Goal: Task Accomplishment & Management: Manage account settings

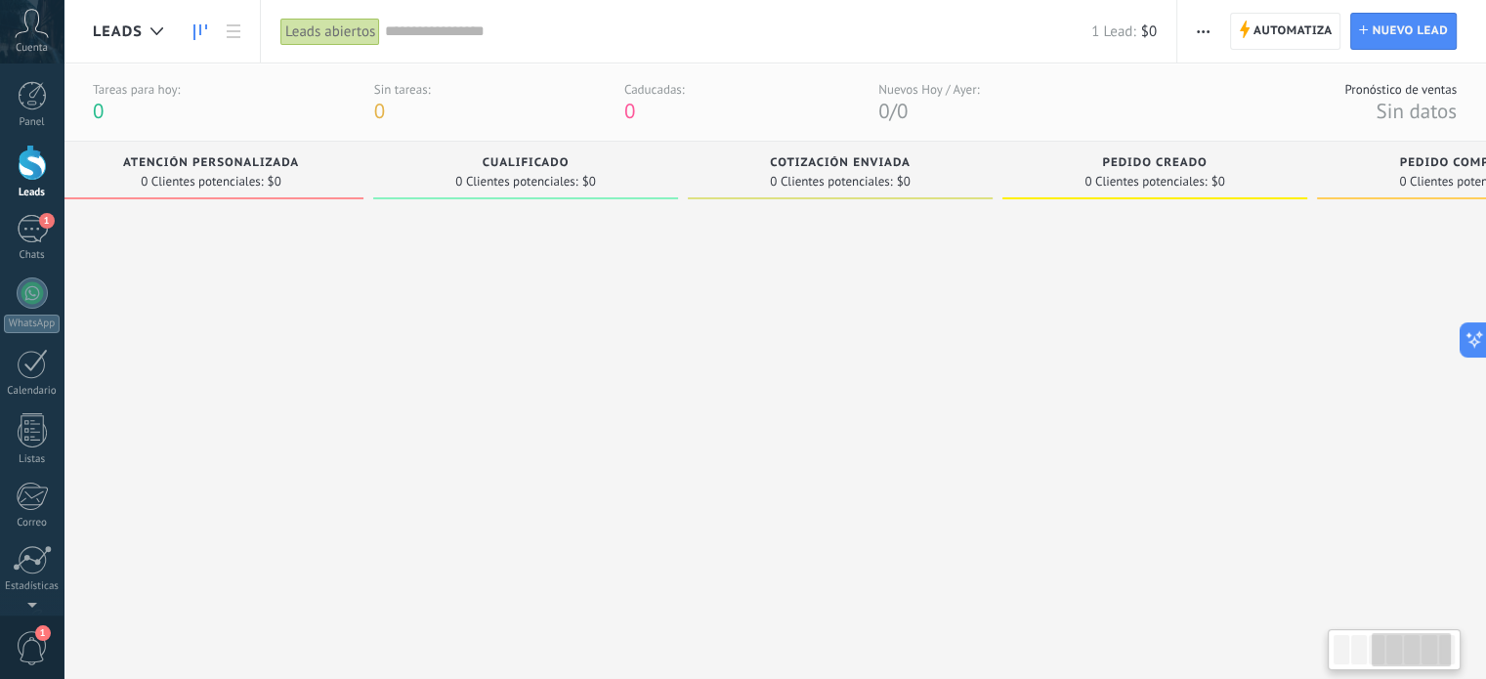
scroll to position [0, 838]
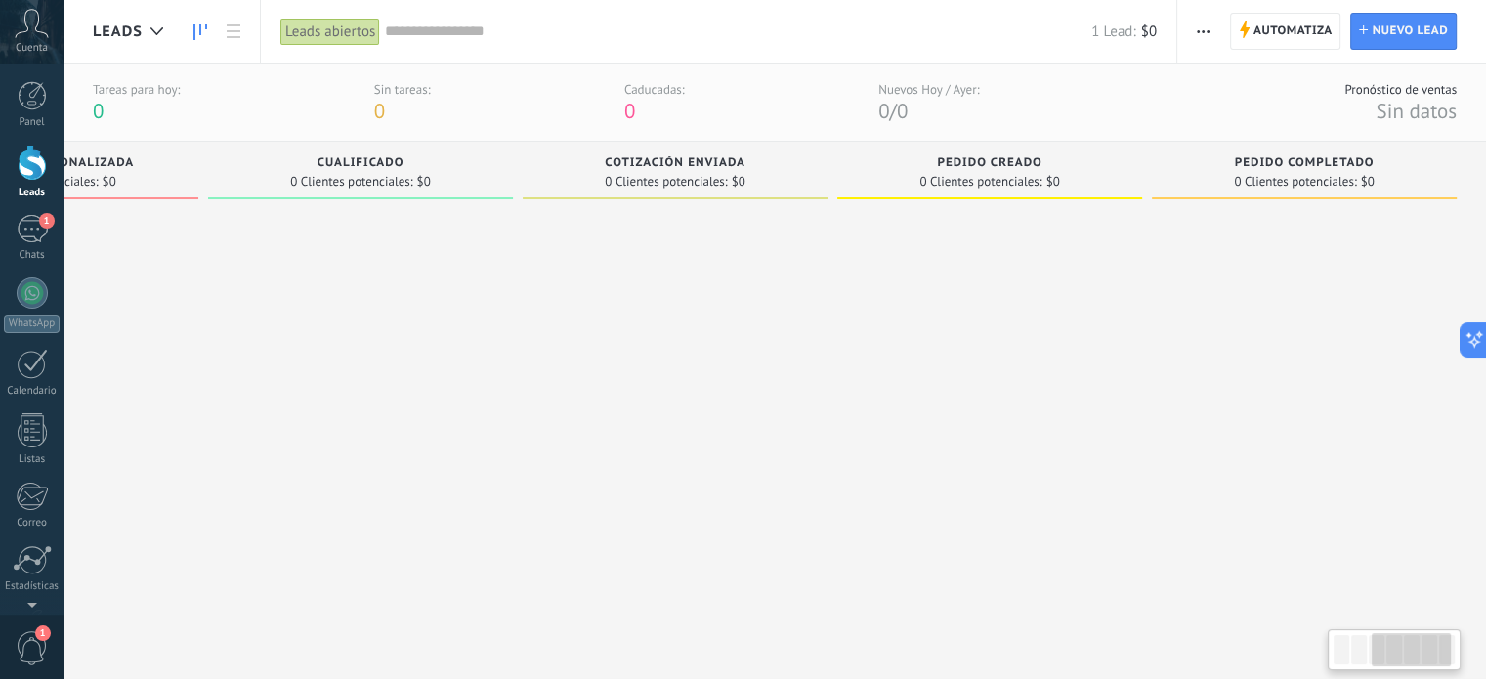
drag, startPoint x: 1294, startPoint y: 479, endPoint x: 388, endPoint y: 411, distance: 908.4
click at [388, 411] on div at bounding box center [360, 388] width 305 height 361
drag, startPoint x: 857, startPoint y: 410, endPoint x: 543, endPoint y: 382, distance: 315.0
click at [579, 373] on div "Leads Entrantes Solicitudes: 1 0 0 0 1 0 0 0 1 de: Pruebapitss_bot [DATE] 17:03…" at bounding box center [370, 355] width 2232 height 427
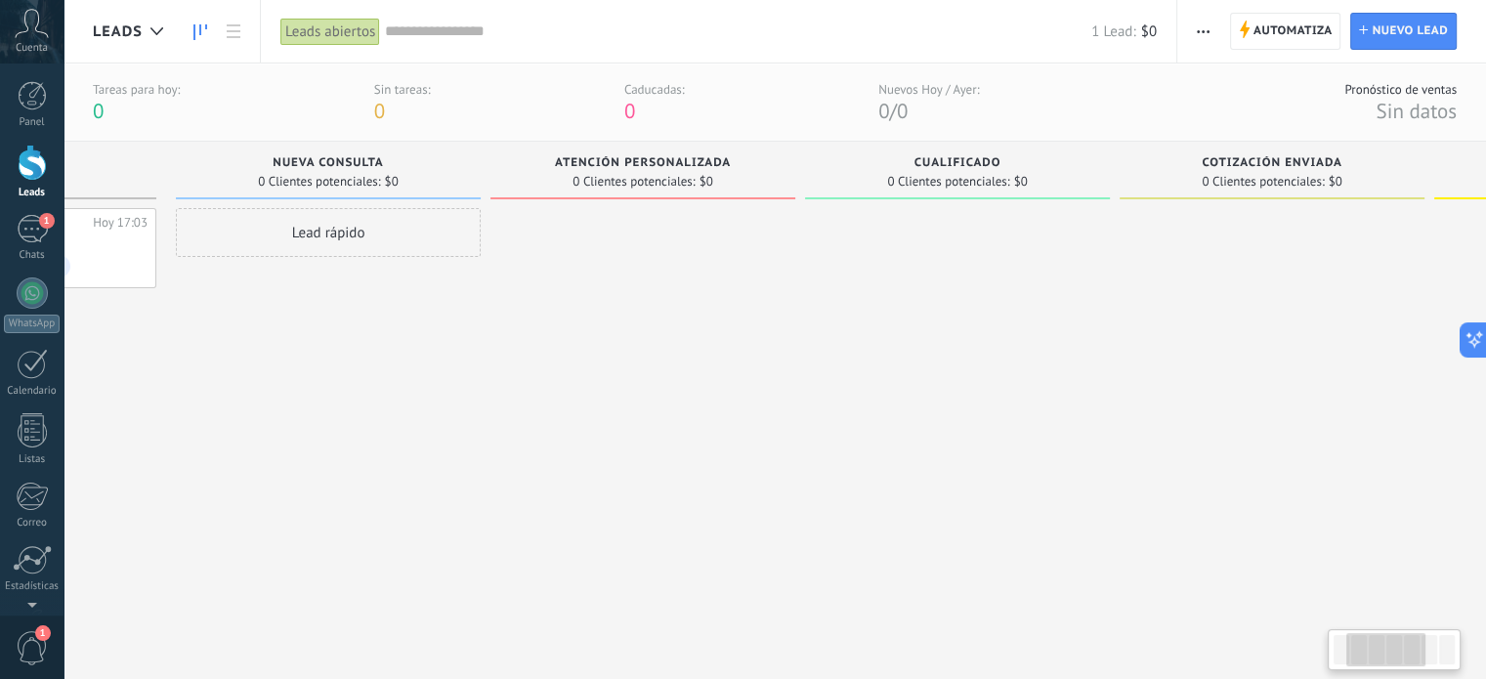
drag, startPoint x: 543, startPoint y: 382, endPoint x: 1144, endPoint y: 371, distance: 601.1
click at [1144, 371] on div at bounding box center [1272, 388] width 305 height 361
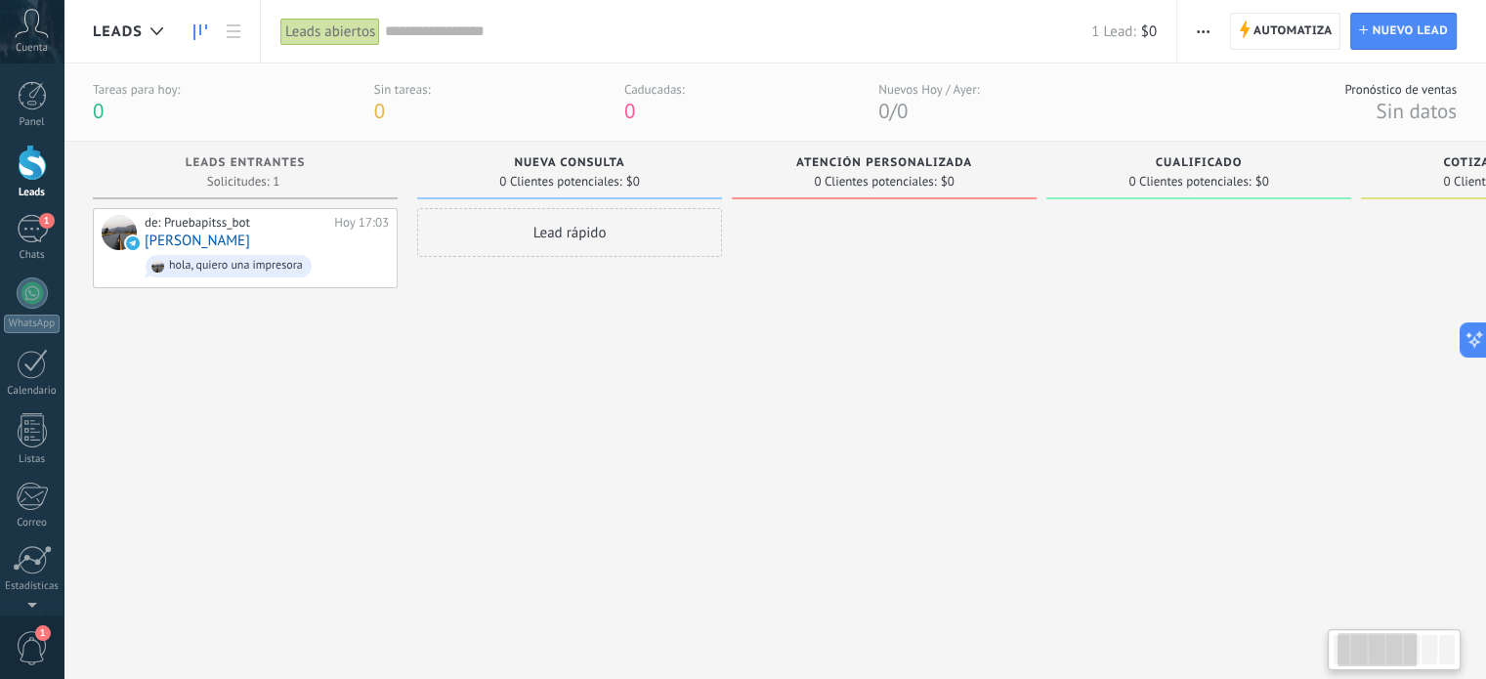
drag, startPoint x: 481, startPoint y: 421, endPoint x: 1158, endPoint y: 433, distance: 677.3
click at [1154, 433] on div "Leads Entrantes Solicitudes: 1 0 0 0 1 0 0 0 1 de: Pruebapitss_bot [DATE] 17:03…" at bounding box center [1209, 355] width 2232 height 427
drag, startPoint x: 1056, startPoint y: 438, endPoint x: 1231, endPoint y: 469, distance: 177.7
click at [1231, 469] on div at bounding box center [1199, 388] width 305 height 361
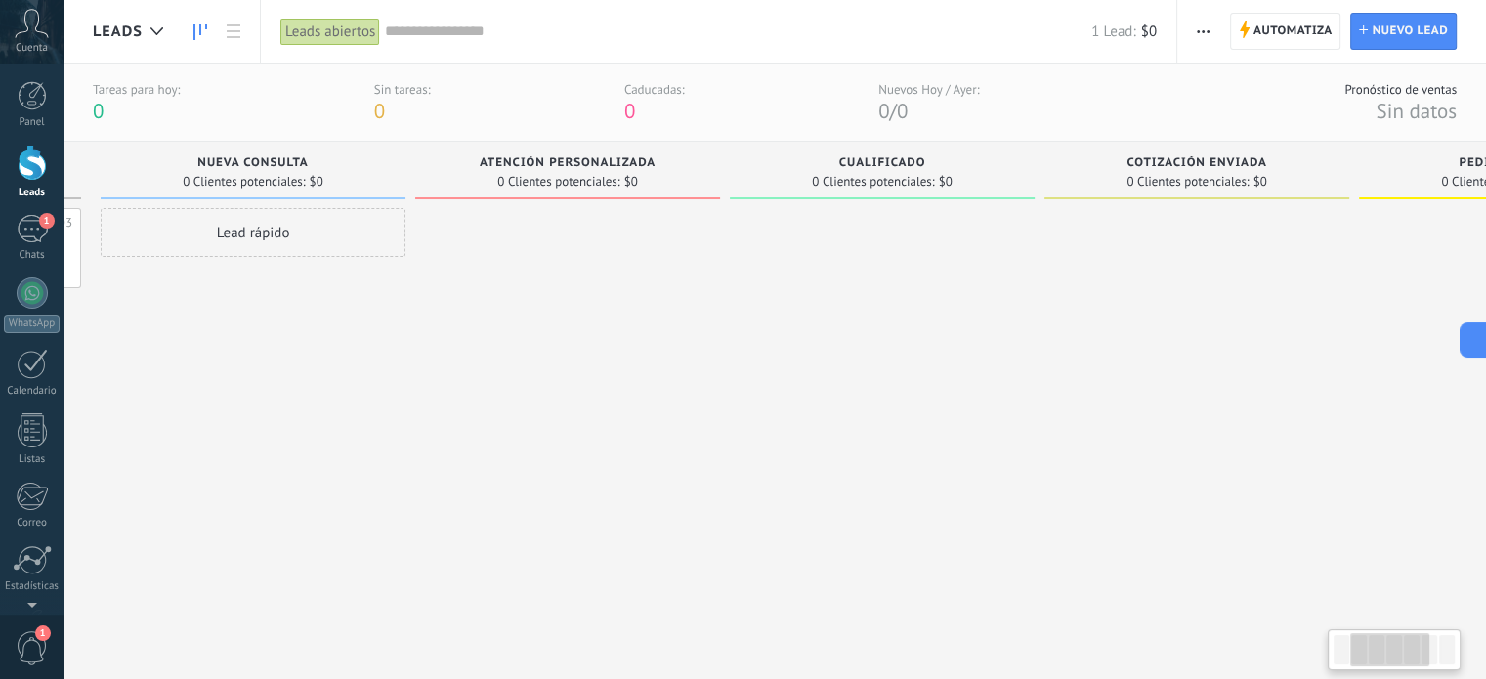
scroll to position [0, 284]
drag, startPoint x: 1021, startPoint y: 440, endPoint x: 746, endPoint y: 375, distance: 283.0
click at [746, 375] on div at bounding box center [599, 388] width 305 height 361
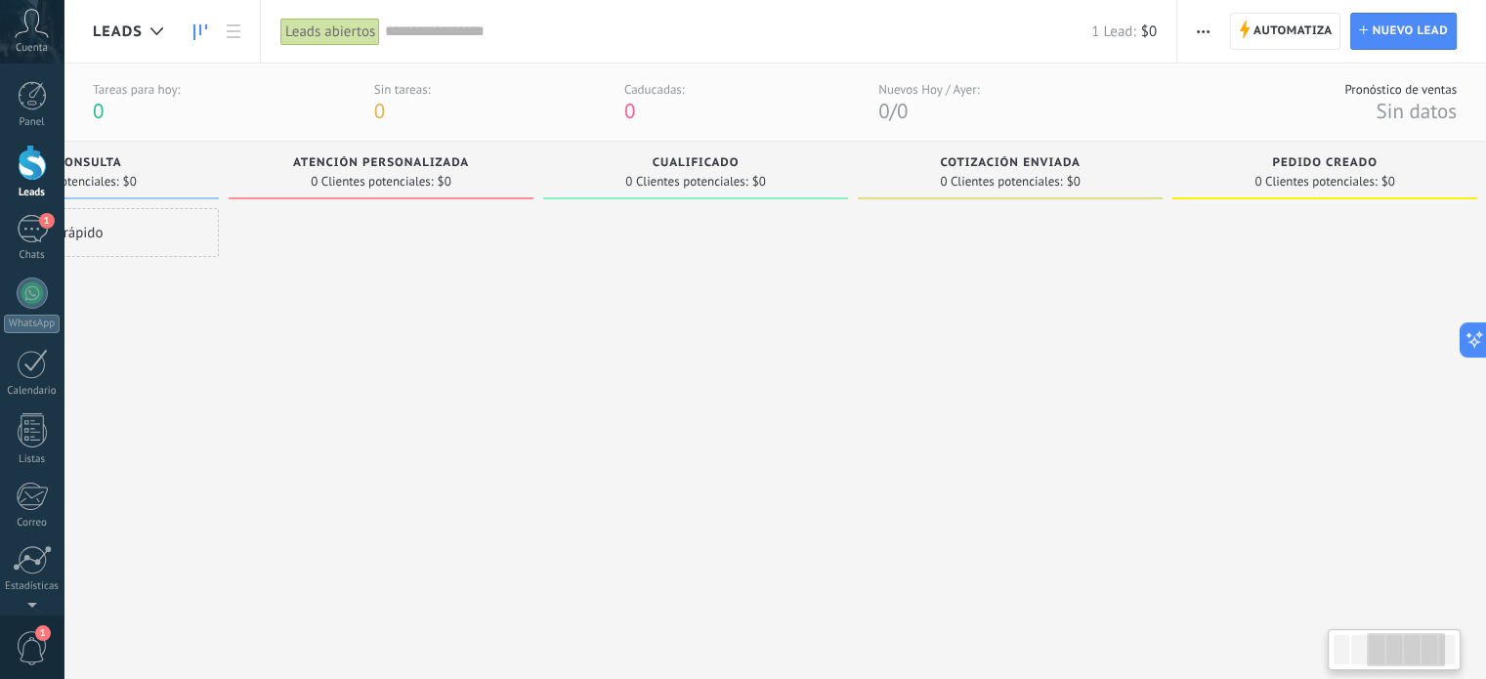
scroll to position [0, 639]
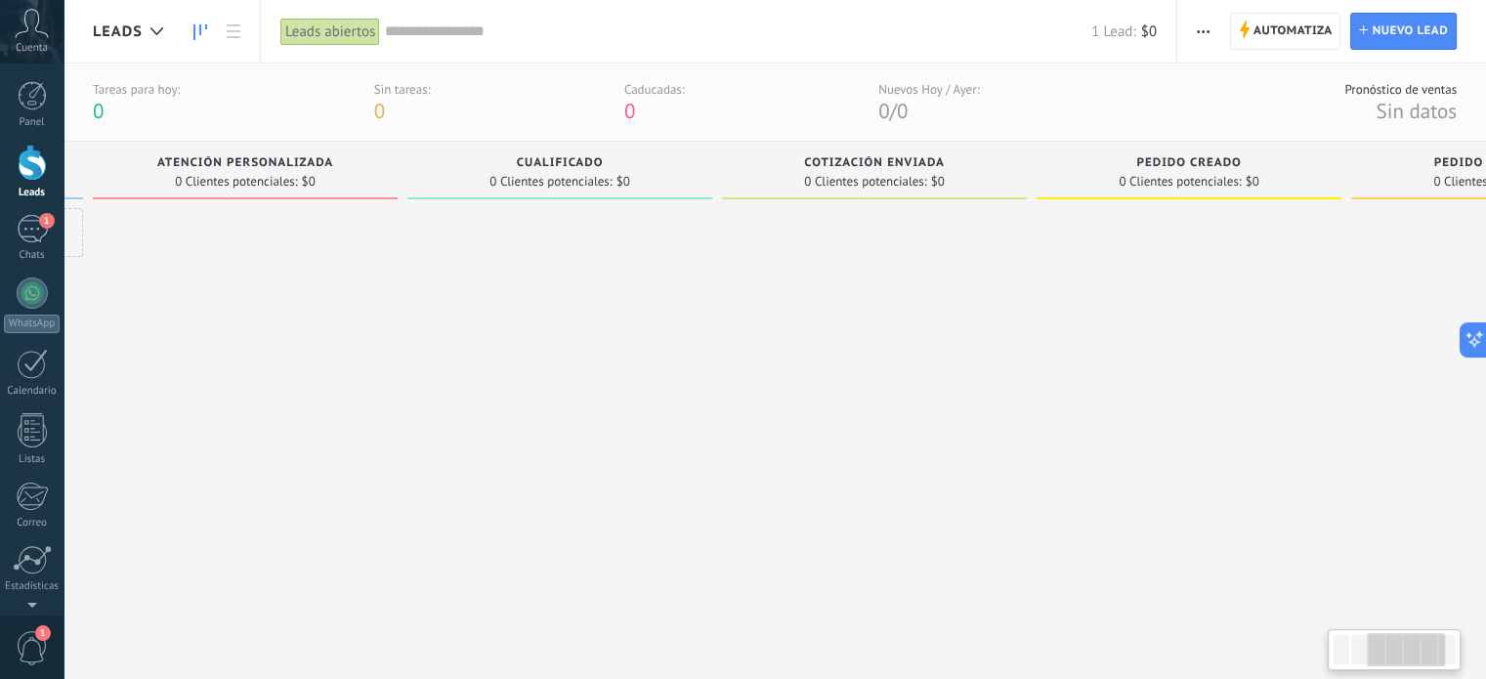
drag, startPoint x: 1052, startPoint y: 395, endPoint x: 698, endPoint y: 406, distance: 353.9
click at [698, 406] on div at bounding box center [560, 388] width 305 height 361
click at [17, 233] on div "1" at bounding box center [32, 229] width 31 height 28
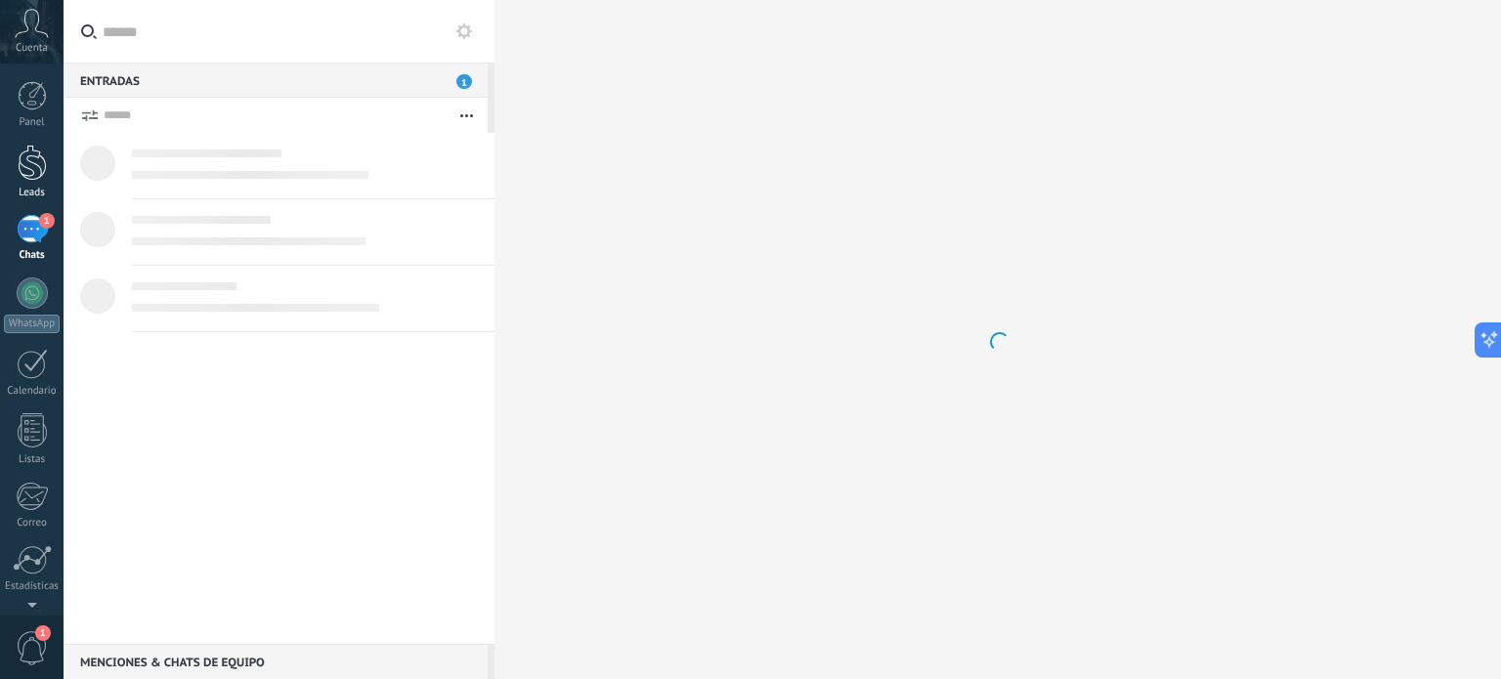
click at [34, 151] on div at bounding box center [32, 163] width 29 height 36
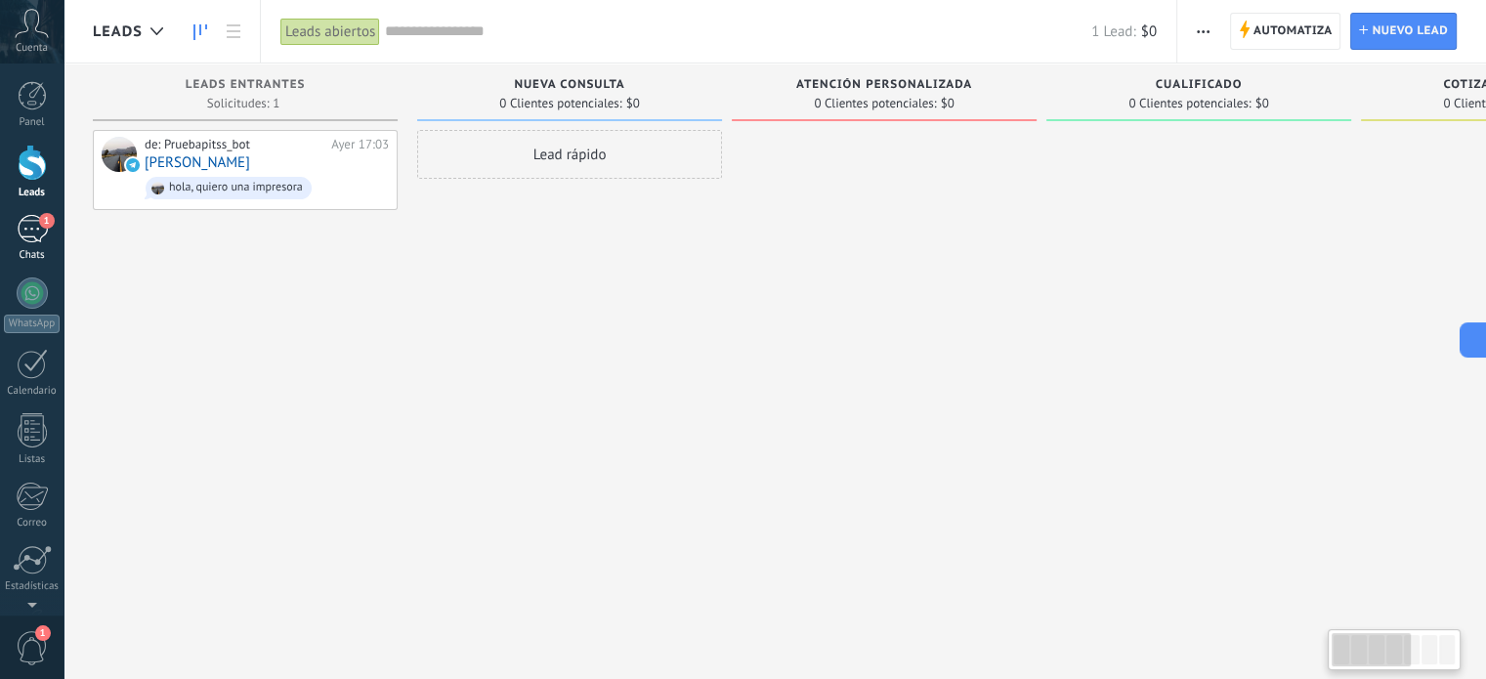
click at [26, 226] on div "1" at bounding box center [32, 229] width 31 height 28
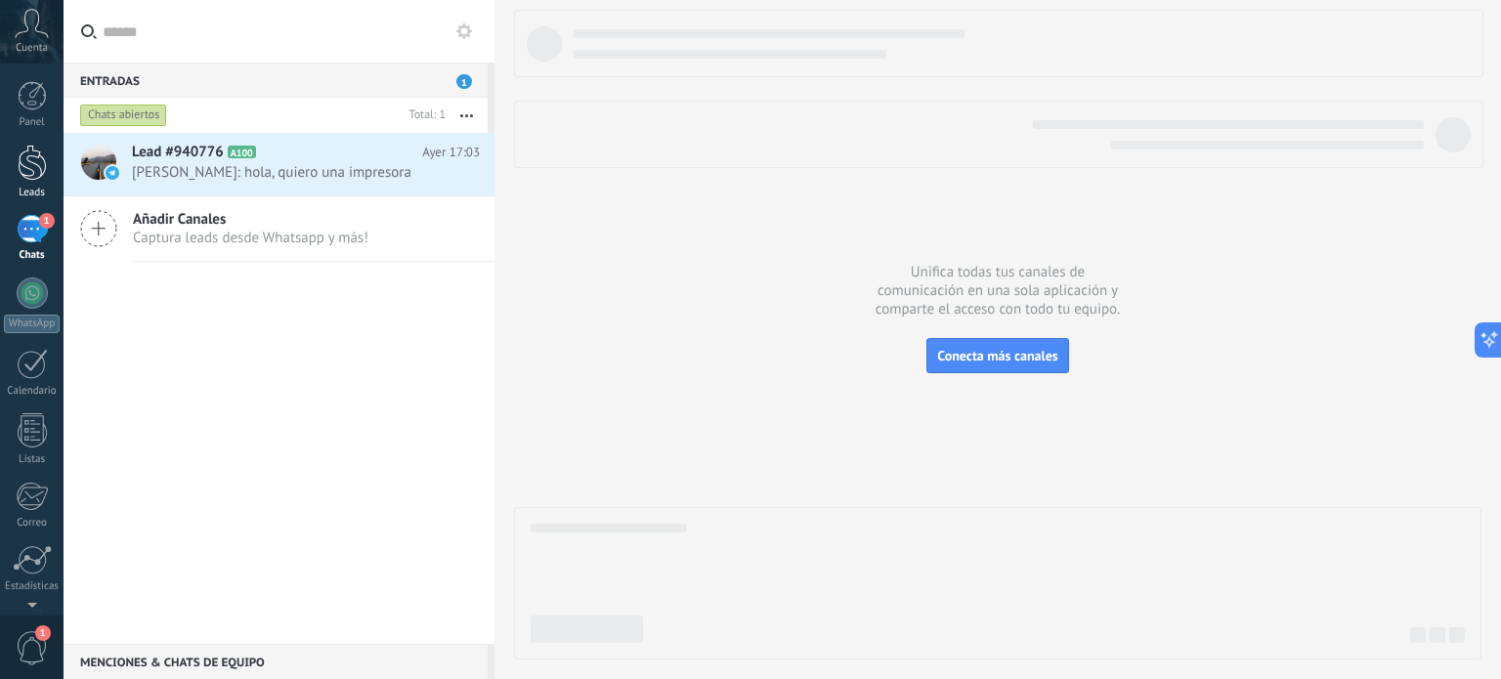
click at [16, 152] on link "Leads" at bounding box center [32, 172] width 64 height 55
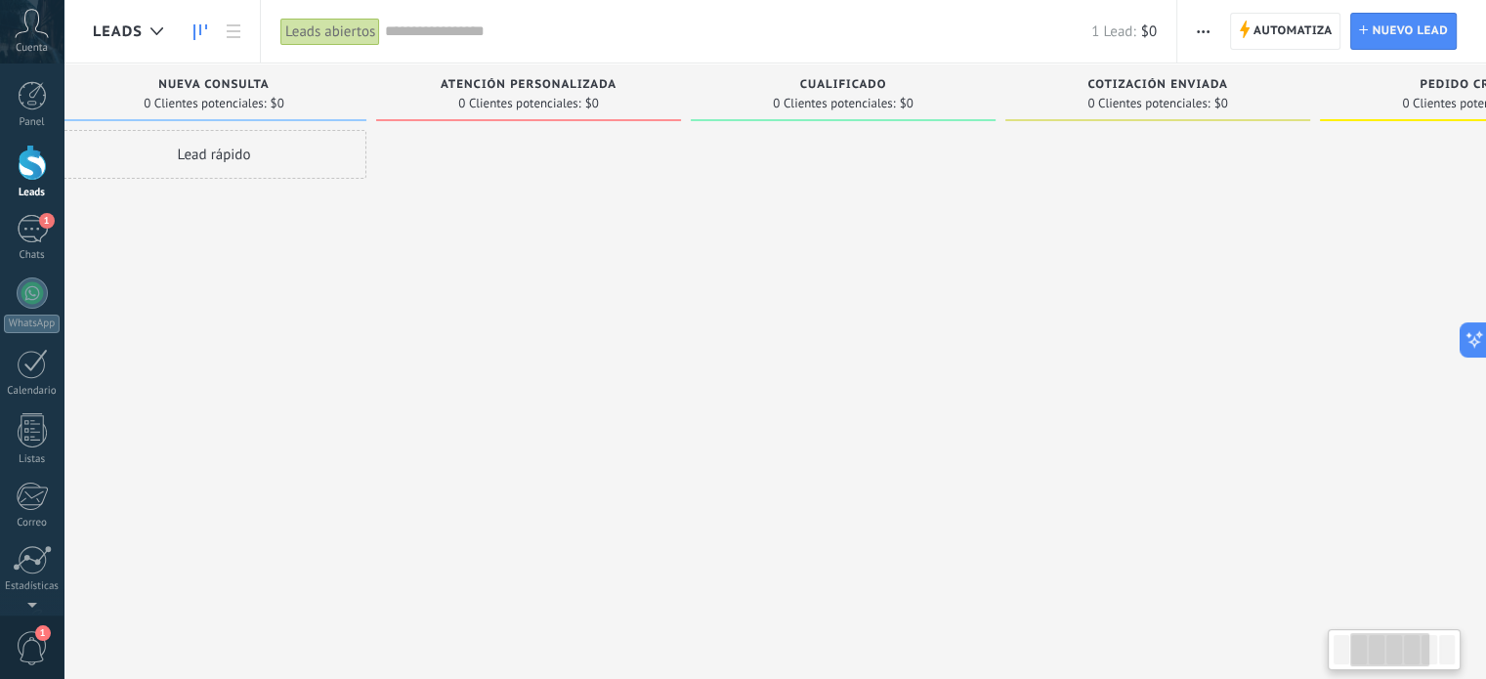
drag, startPoint x: 966, startPoint y: 453, endPoint x: 612, endPoint y: 386, distance: 360.1
click at [612, 386] on div at bounding box center [528, 342] width 305 height 424
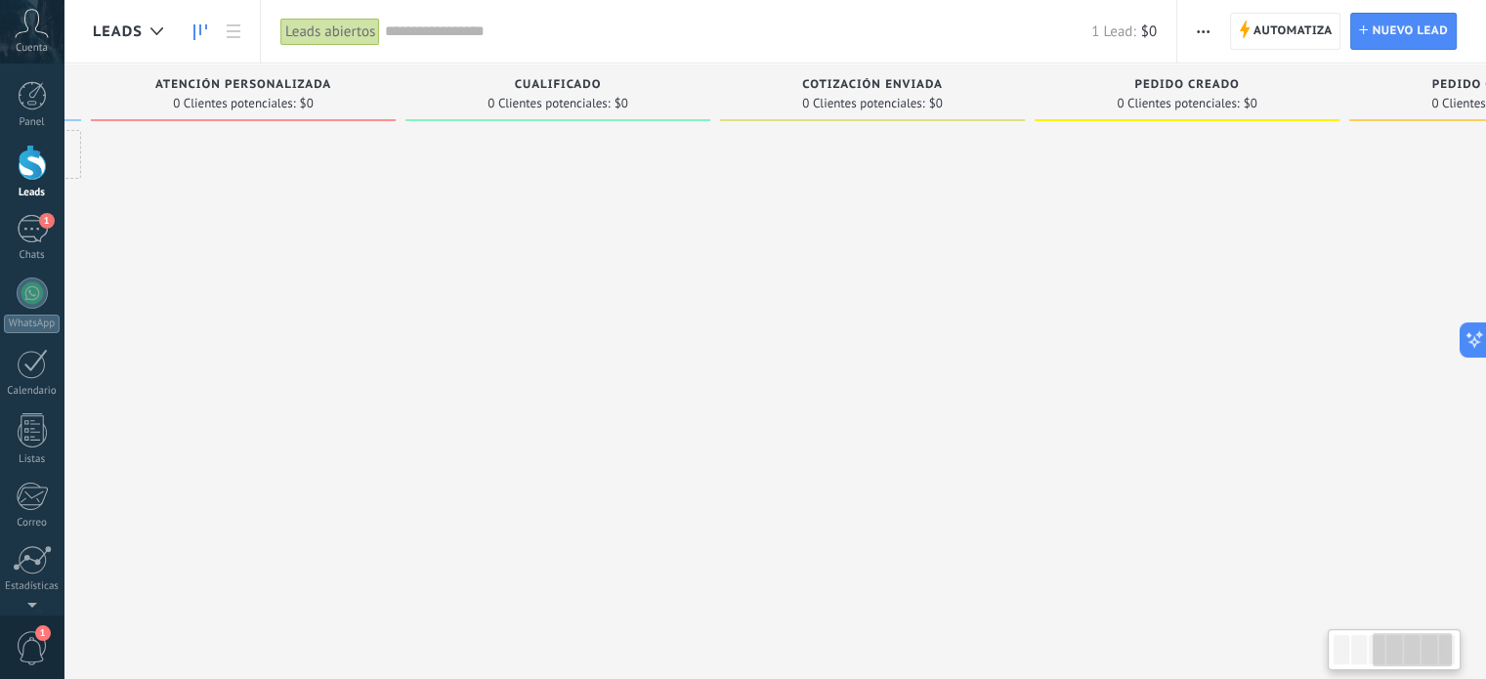
drag, startPoint x: 1152, startPoint y: 403, endPoint x: 757, endPoint y: 371, distance: 396.1
click at [758, 371] on div at bounding box center [872, 342] width 305 height 424
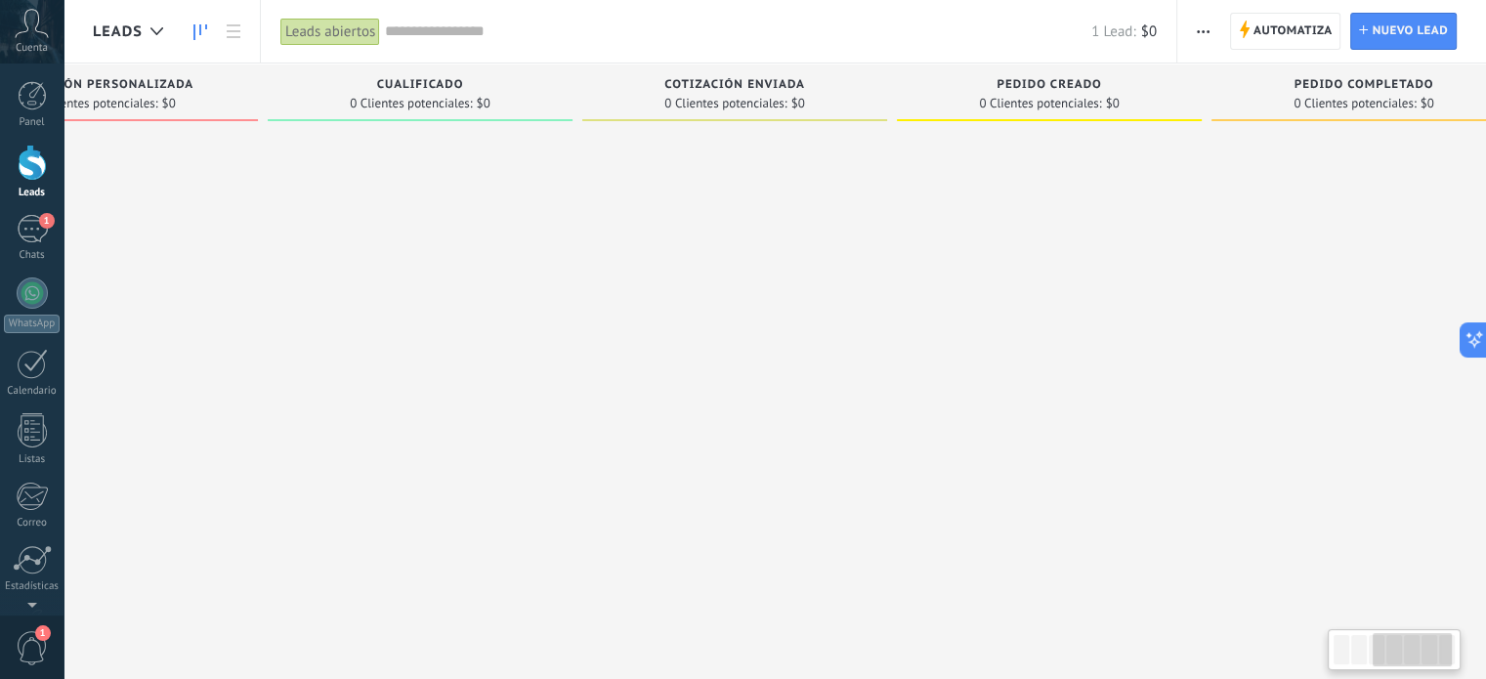
drag, startPoint x: 574, startPoint y: 349, endPoint x: 553, endPoint y: 344, distance: 21.1
click at [553, 344] on div at bounding box center [420, 342] width 305 height 424
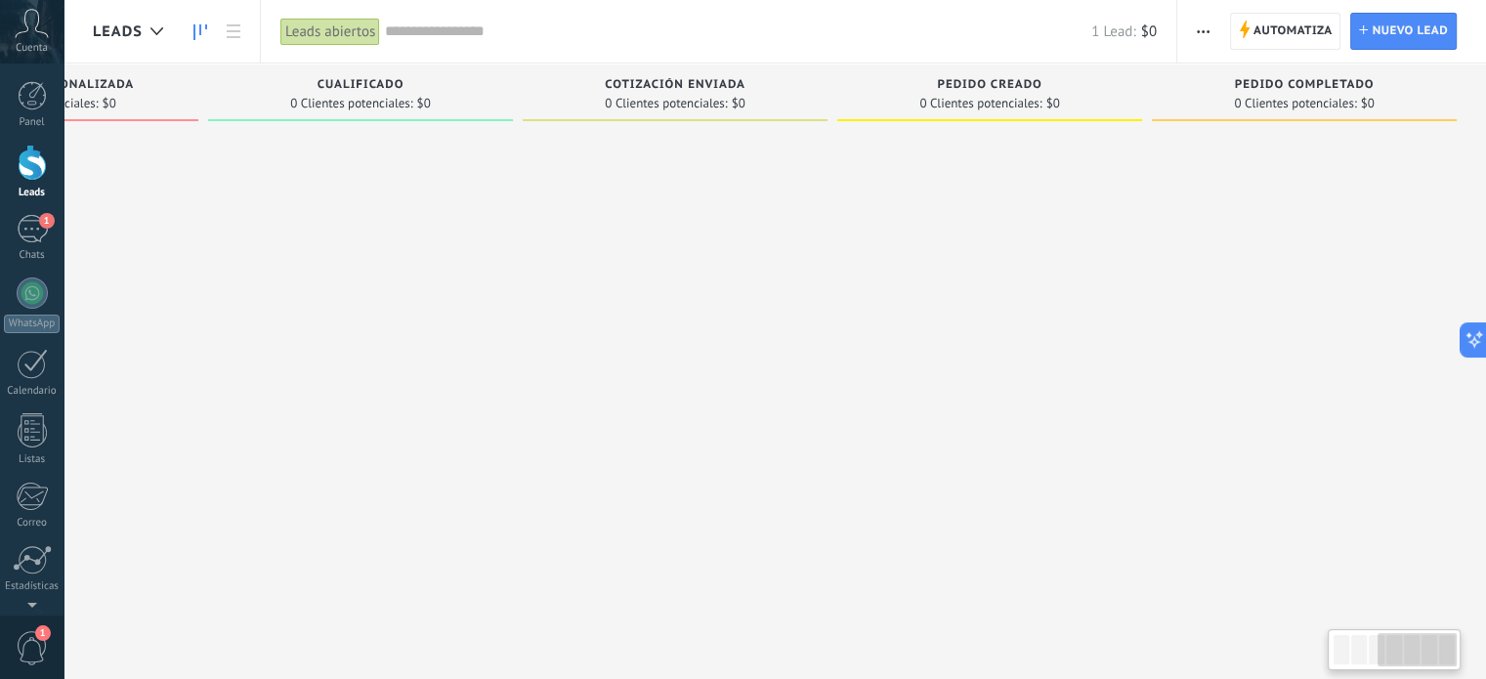
drag, startPoint x: 885, startPoint y: 366, endPoint x: 518, endPoint y: 358, distance: 367.6
click at [518, 358] on div "Leads Entrantes Solicitudes: 1 0 0 0 1 0 0 0 1 de: Pruebapitss_bot [DATE] 17:03…" at bounding box center [370, 309] width 2232 height 491
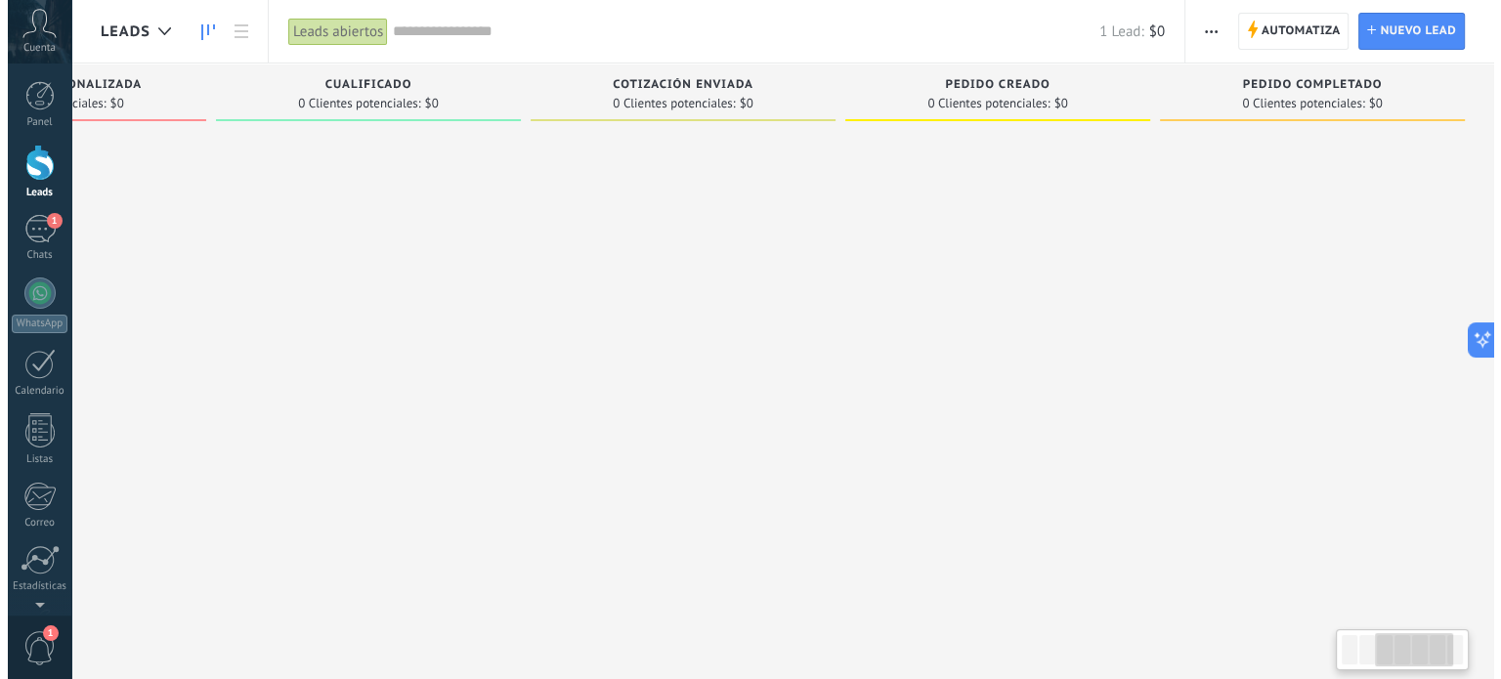
scroll to position [0, 0]
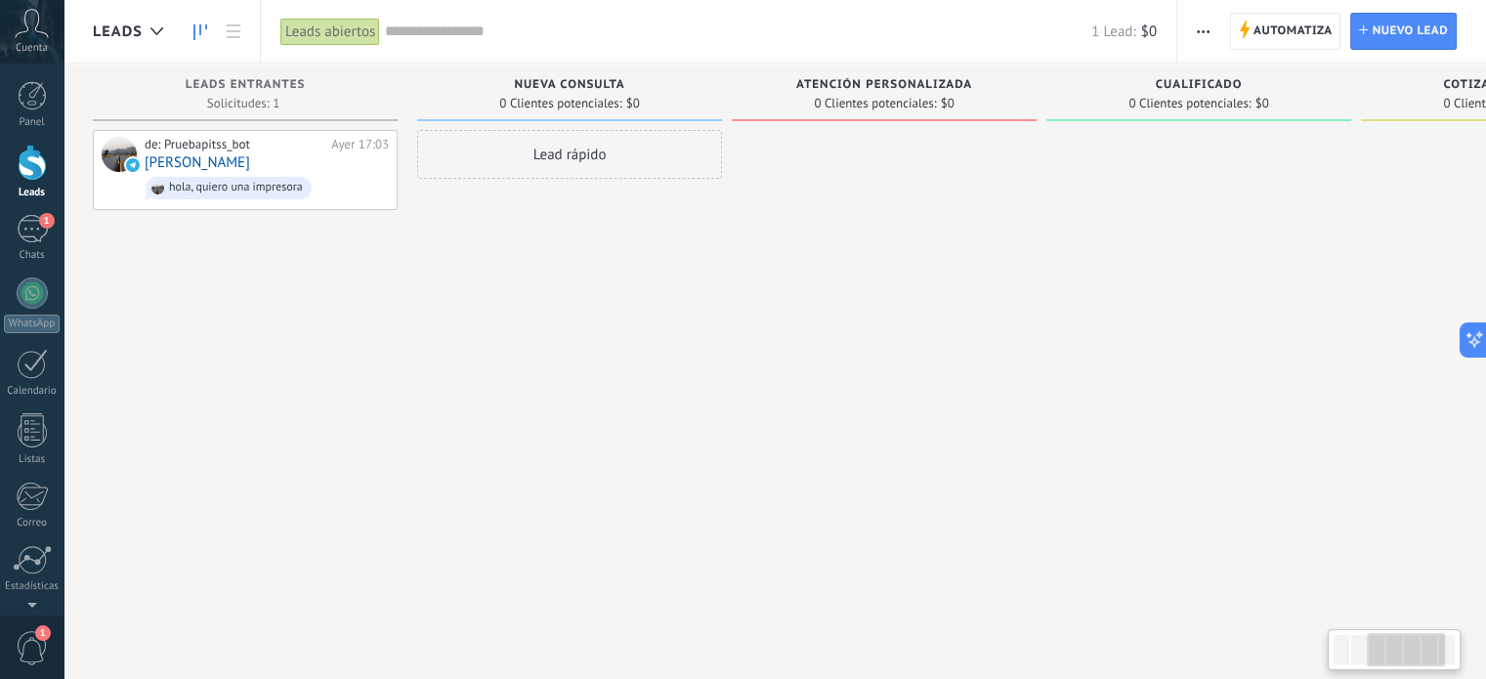
drag, startPoint x: 872, startPoint y: 357, endPoint x: 1505, endPoint y: 314, distance: 634.7
click at [1485, 314] on html ".abccls-1,.abccls-2{fill-rule:evenodd}.abccls-2{fill:#fff} .abfcls-1{fill:none}…" at bounding box center [743, 339] width 1486 height 679
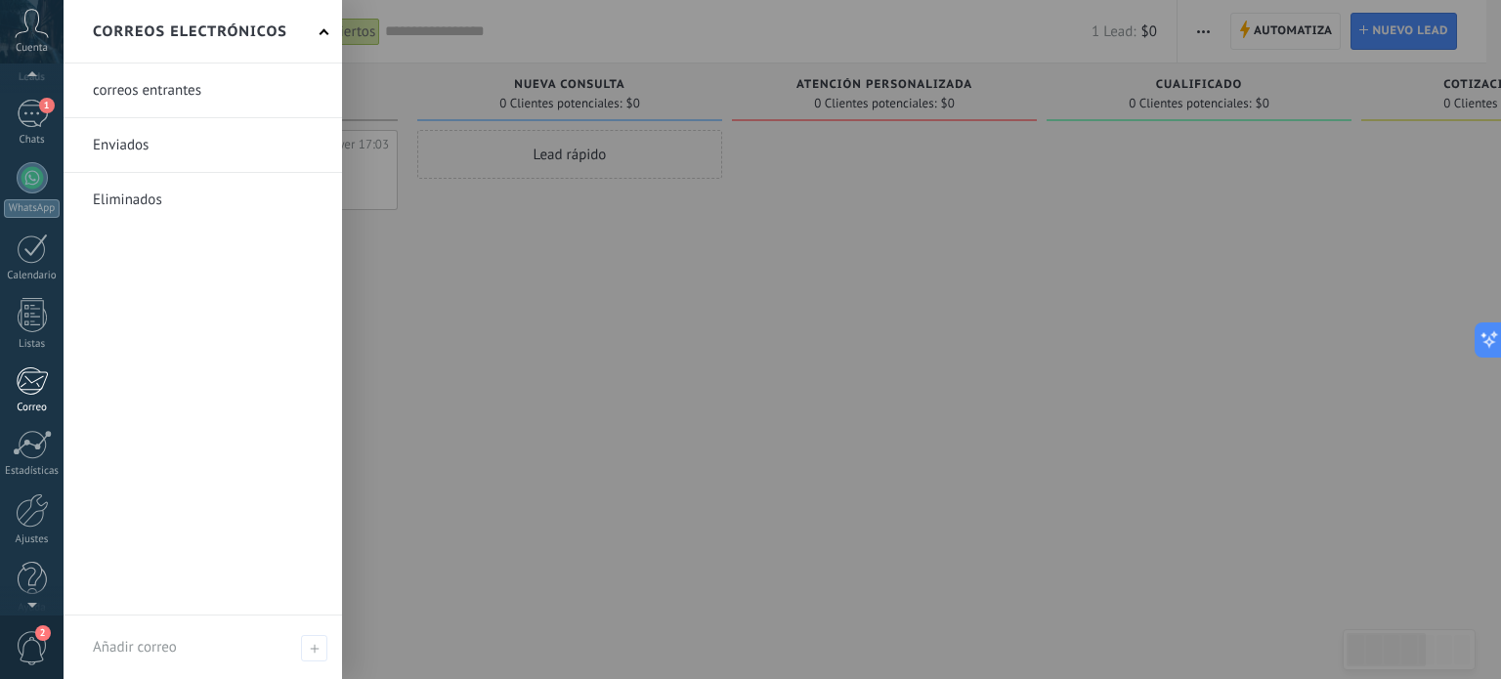
scroll to position [133, 0]
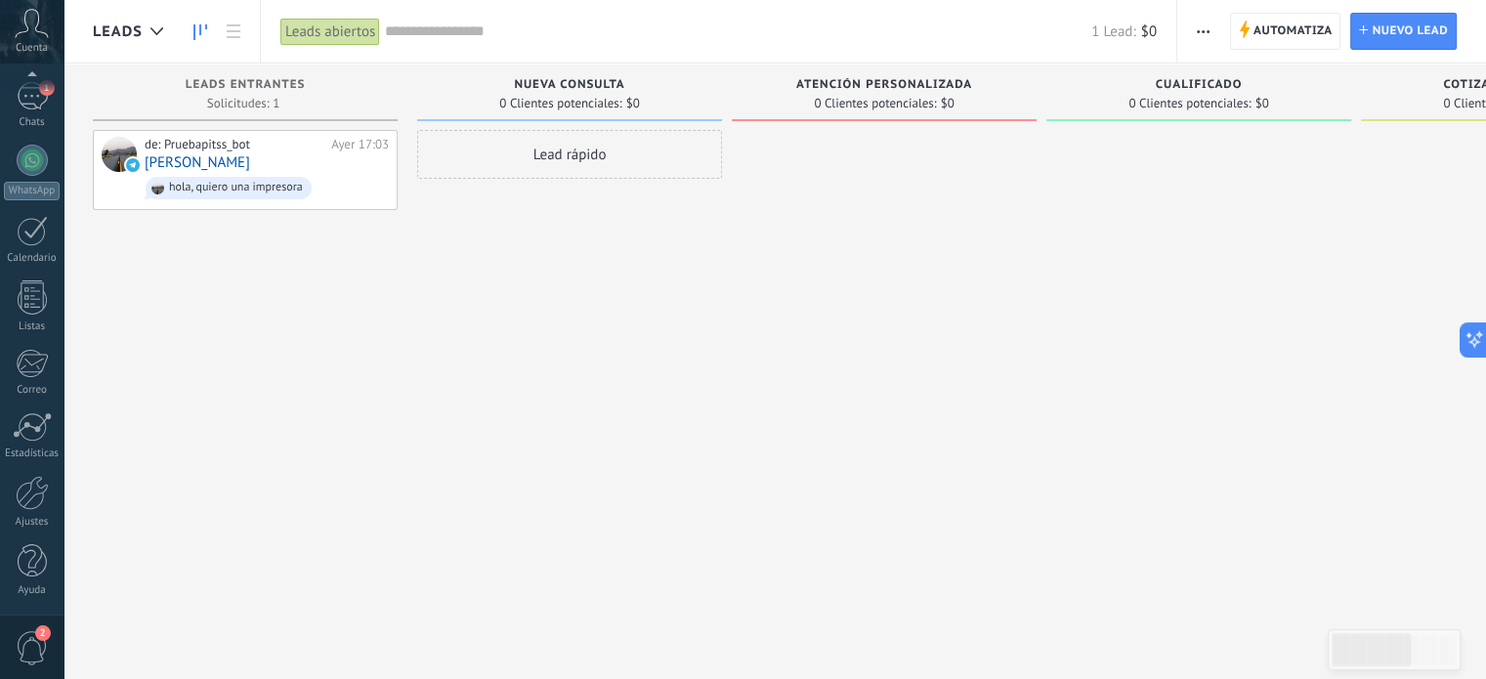
click at [34, 641] on span "2" at bounding box center [32, 648] width 33 height 34
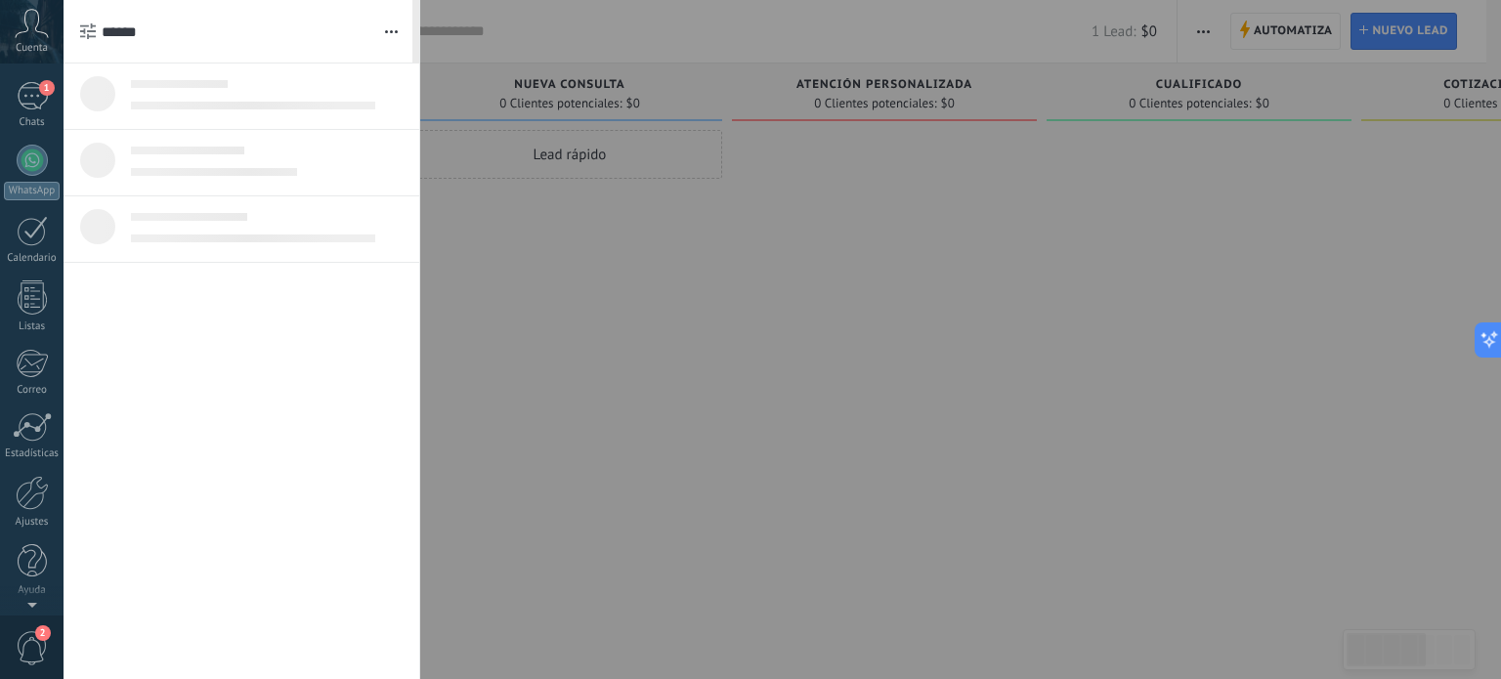
scroll to position [0, 0]
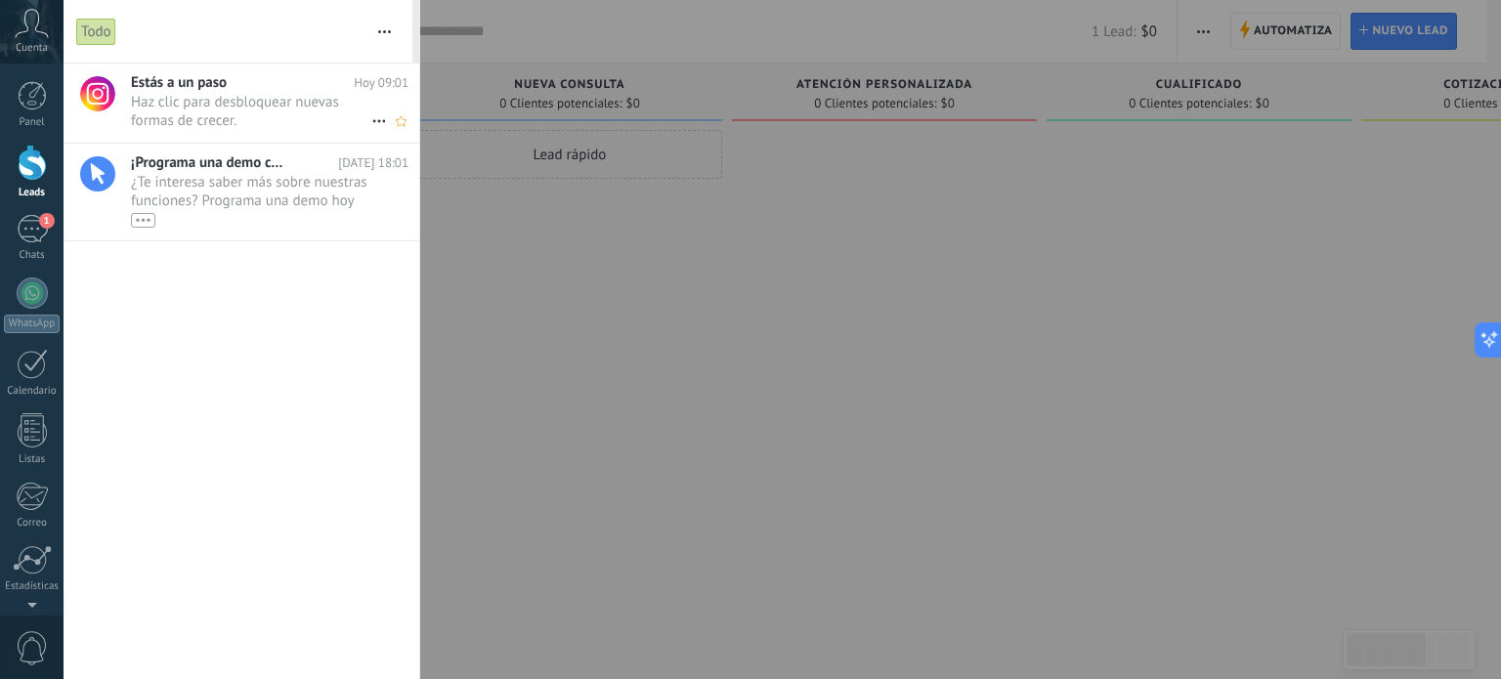
click at [375, 123] on icon at bounding box center [378, 120] width 23 height 23
click at [410, 137] on span "Eliminar" at bounding box center [426, 130] width 52 height 39
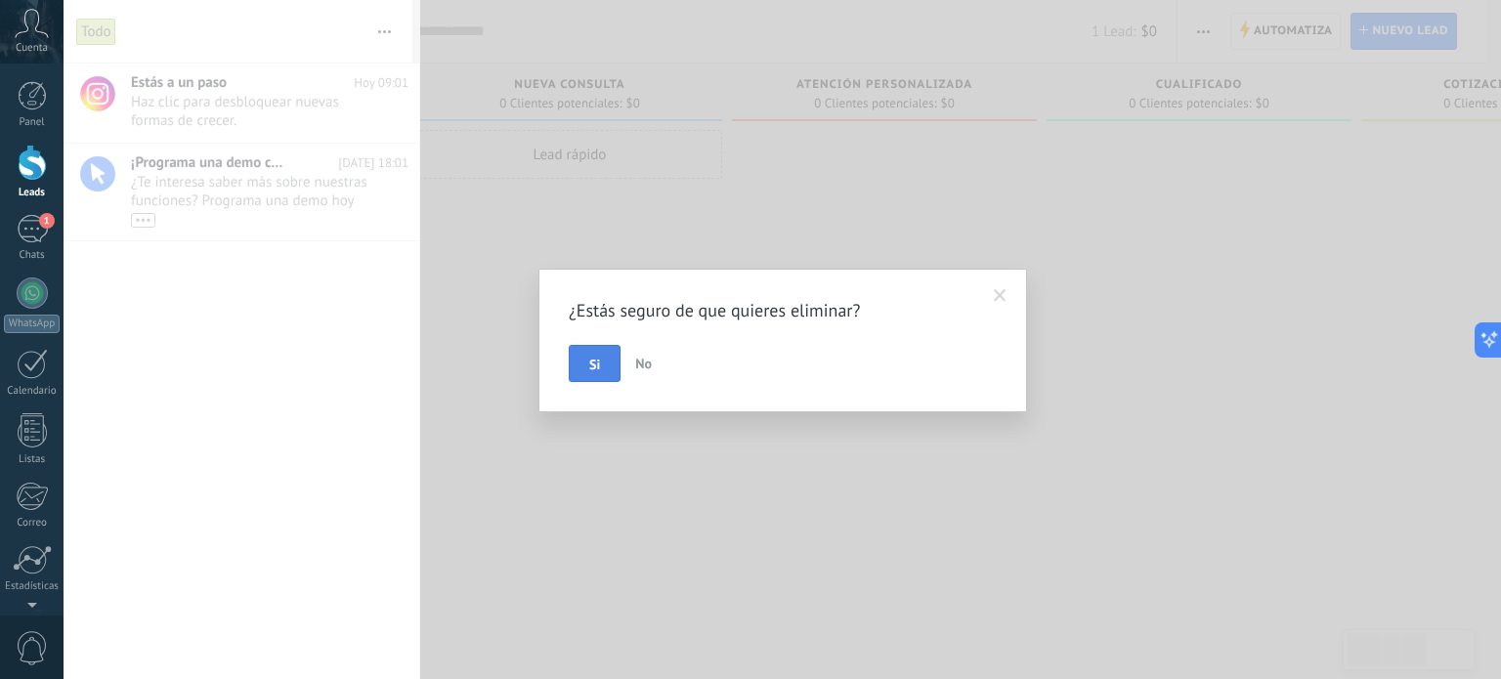
click at [592, 367] on span "Si" at bounding box center [594, 365] width 11 height 14
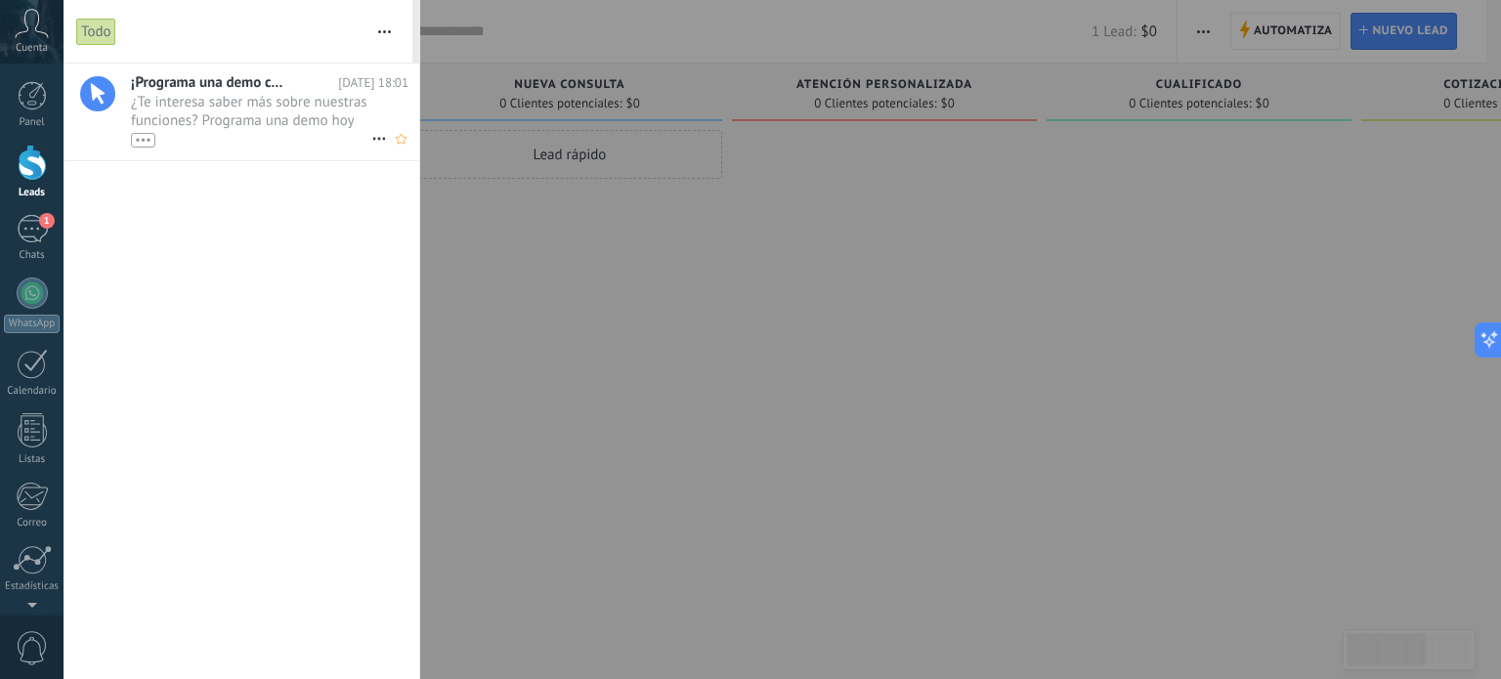
click at [371, 137] on icon at bounding box center [378, 138] width 23 height 23
click at [430, 154] on span "Eliminar" at bounding box center [426, 148] width 52 height 39
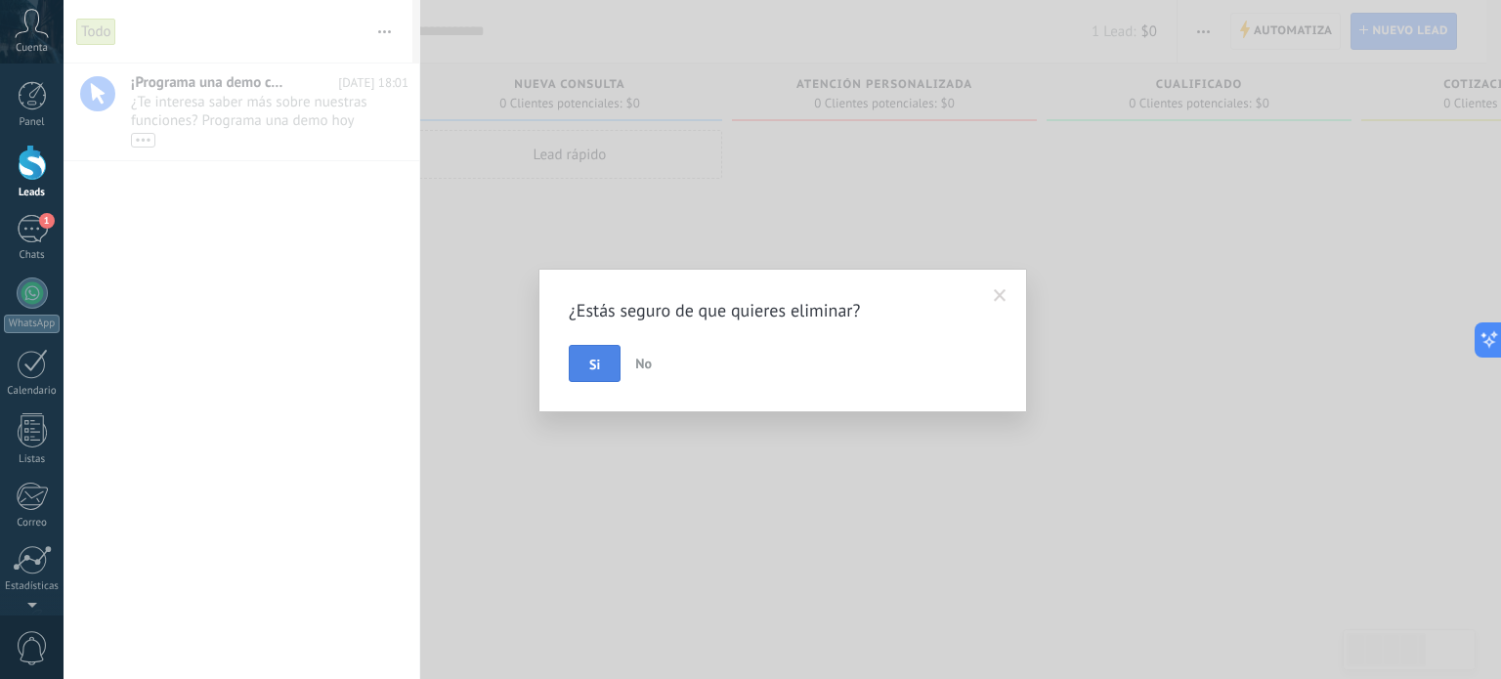
click at [600, 354] on button "Si" at bounding box center [595, 363] width 52 height 37
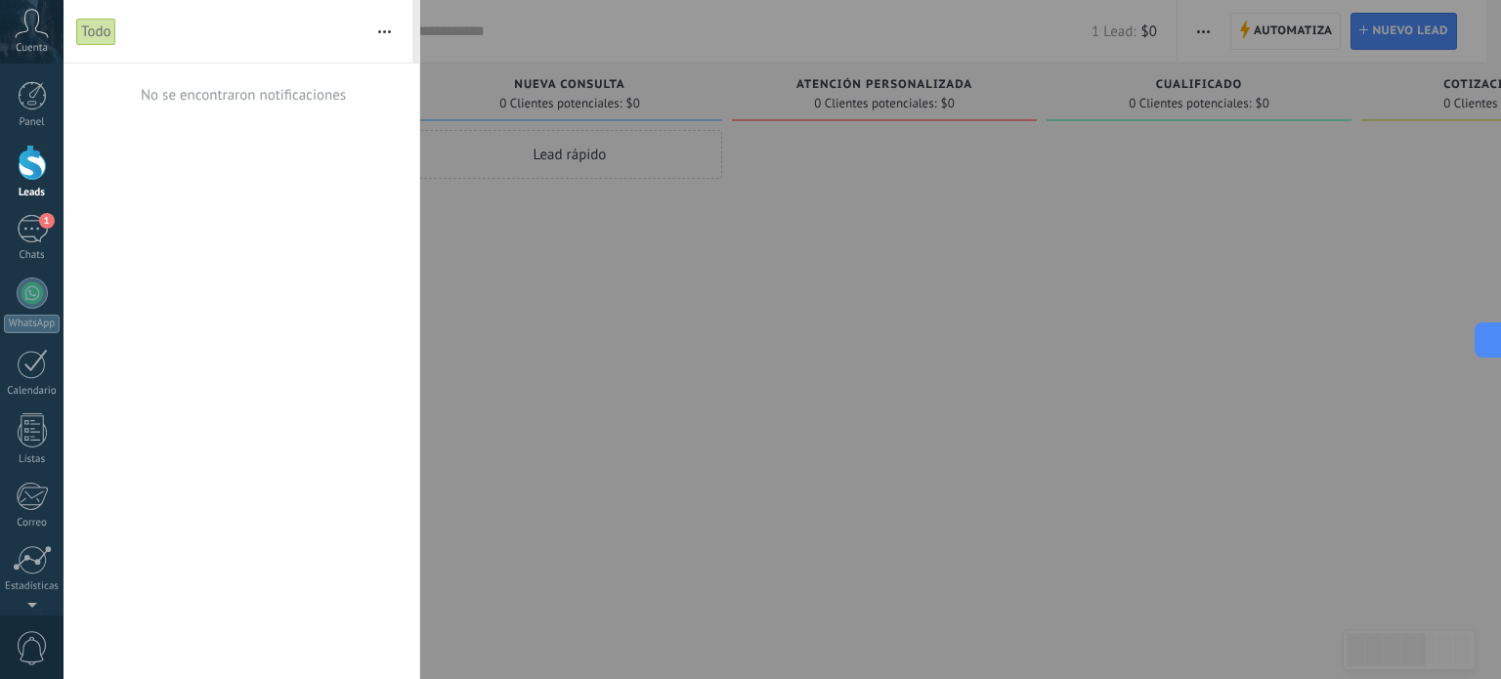
click at [31, 52] on span "Cuenta" at bounding box center [32, 48] width 32 height 13
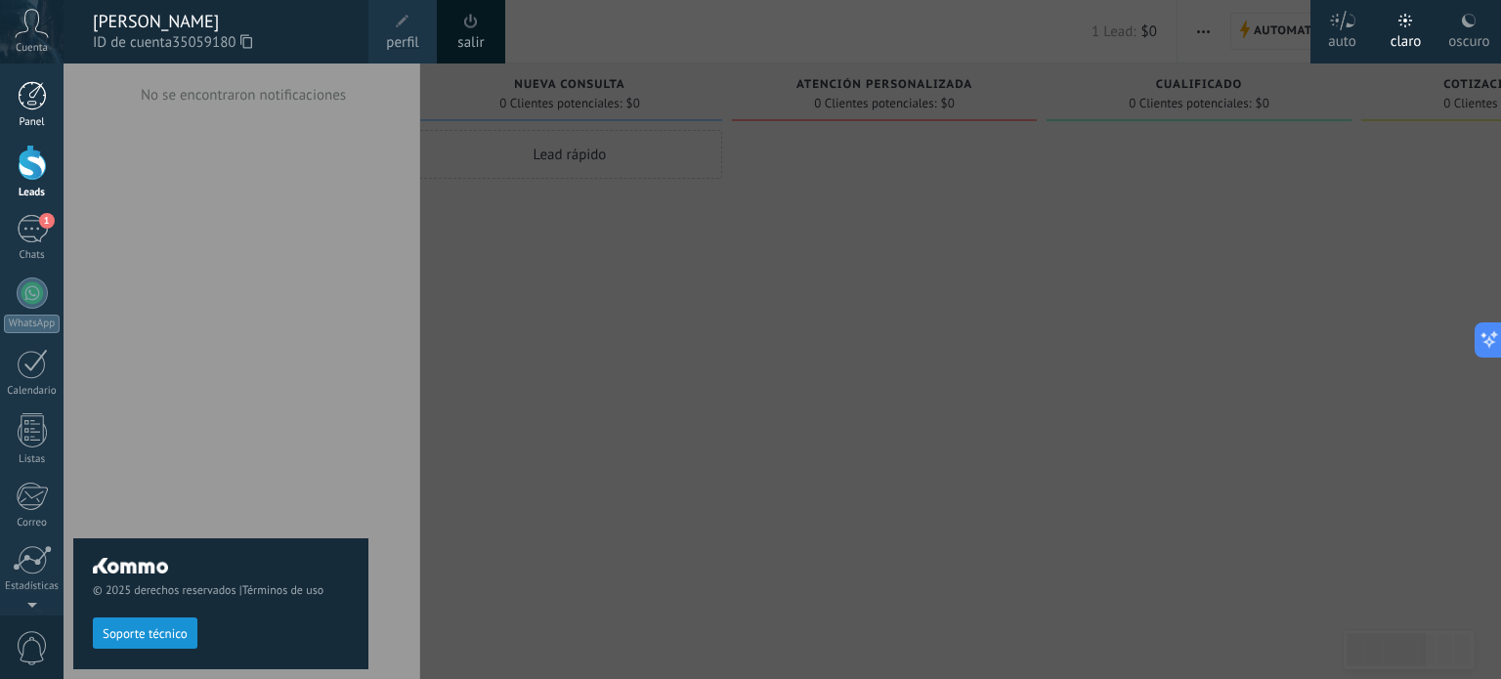
click at [33, 82] on div at bounding box center [32, 95] width 29 height 29
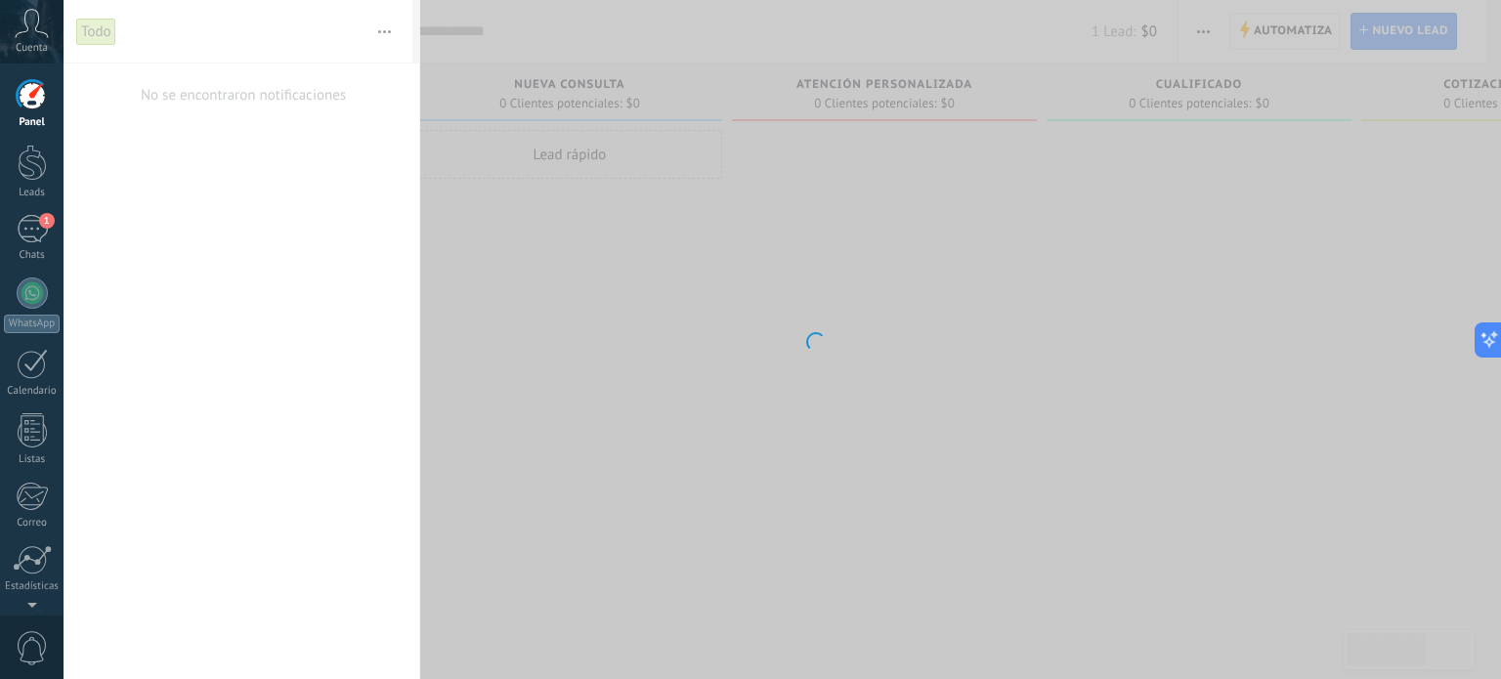
click at [764, 343] on body ".abccls-1,.abccls-2{fill-rule:evenodd}.abccls-2{fill:#fff} .abfcls-1{fill:none}…" at bounding box center [750, 339] width 1501 height 679
